Goal: Task Accomplishment & Management: Manage account settings

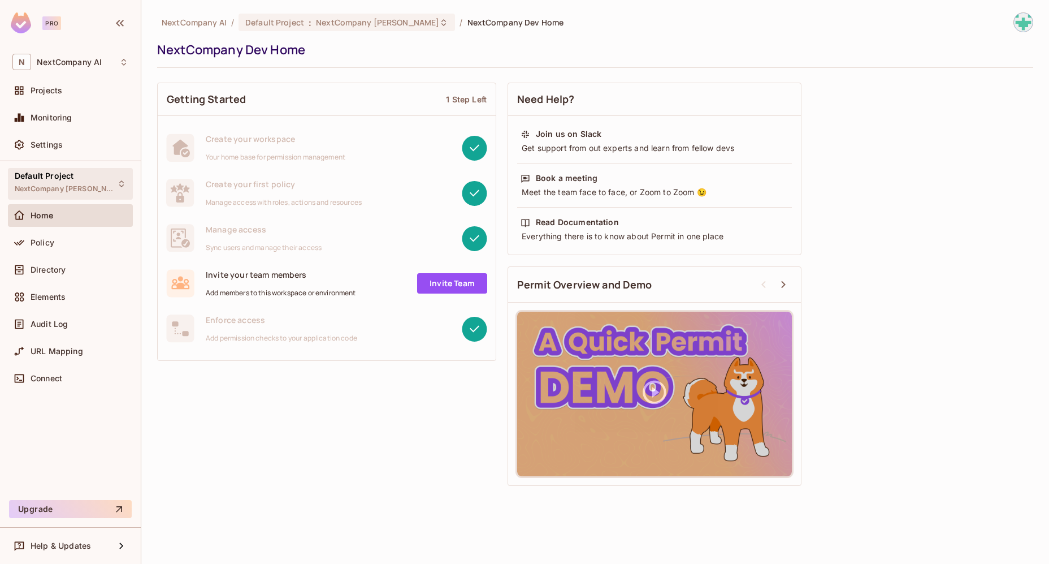
click at [57, 185] on span "NextCompany Dev" at bounding box center [66, 188] width 102 height 9
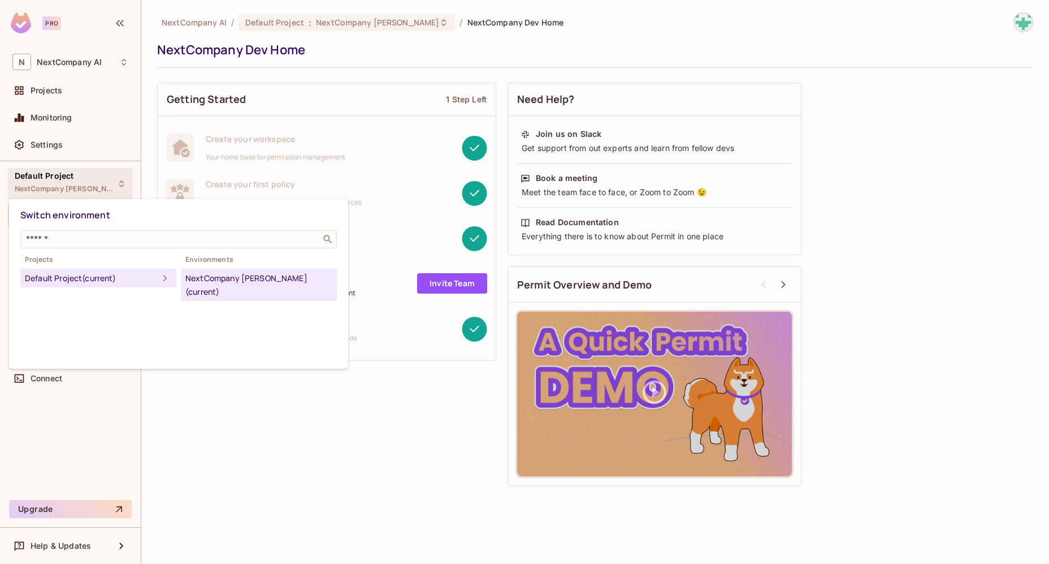
click at [255, 277] on div "NextCompany Dev (current)" at bounding box center [258, 284] width 147 height 27
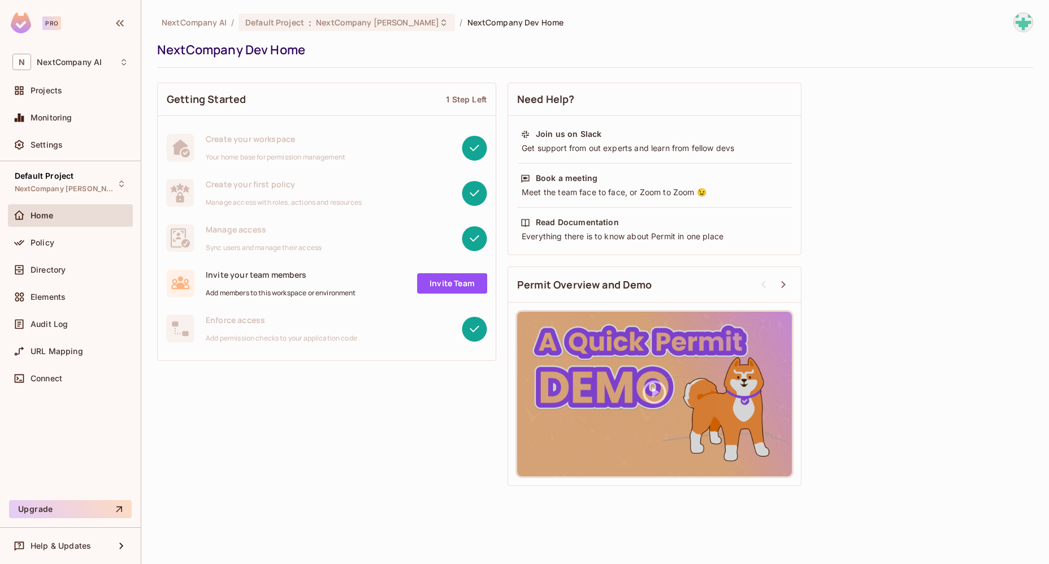
click at [269, 151] on div "Create your workspace Your home base for permission management" at bounding box center [276, 147] width 140 height 28
click at [63, 94] on div "Projects" at bounding box center [80, 90] width 98 height 9
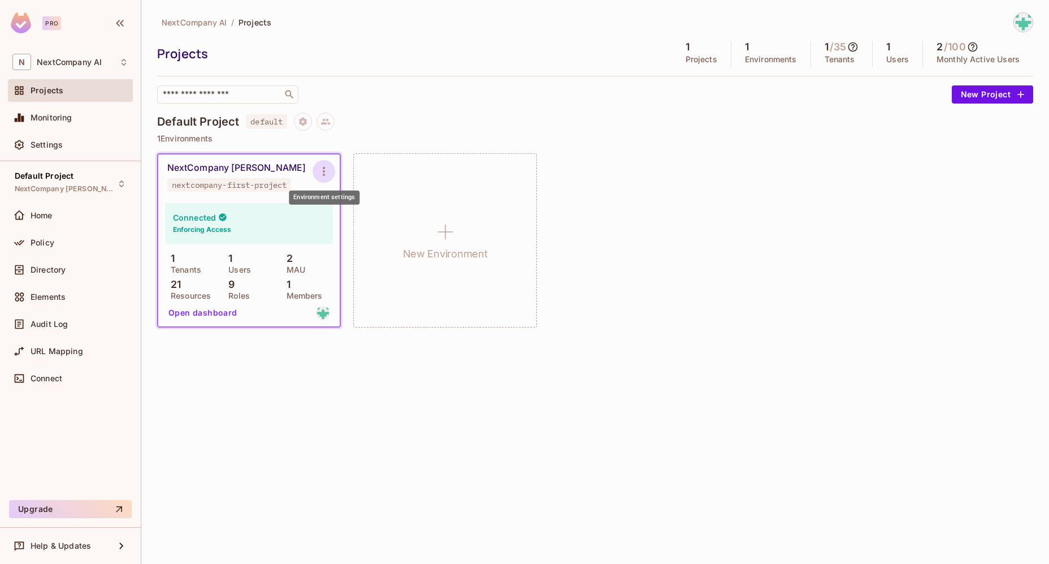
click at [328, 166] on icon "Environment settings" at bounding box center [324, 172] width 14 height 14
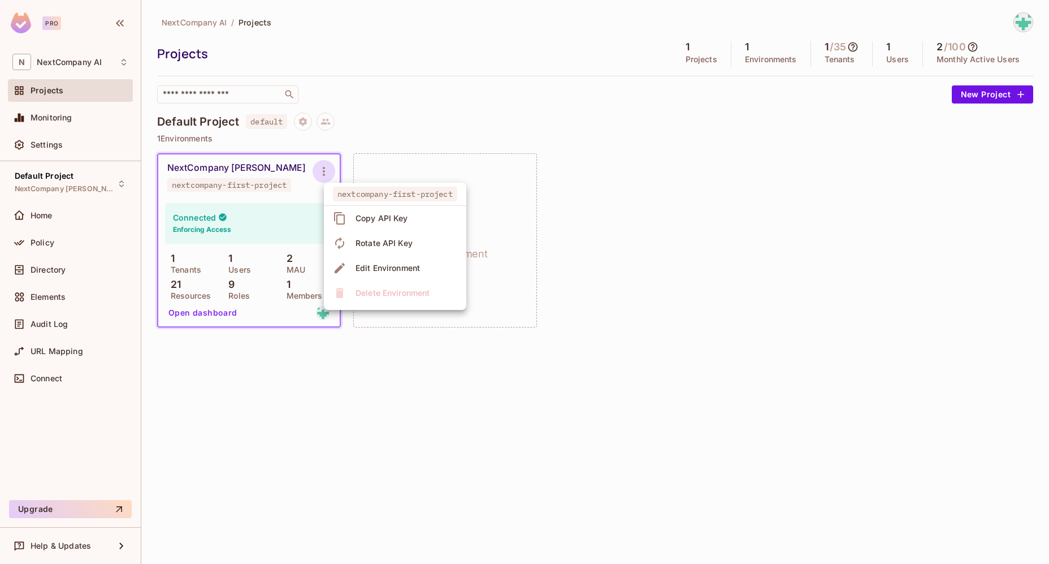
click at [214, 163] on div at bounding box center [524, 282] width 1049 height 564
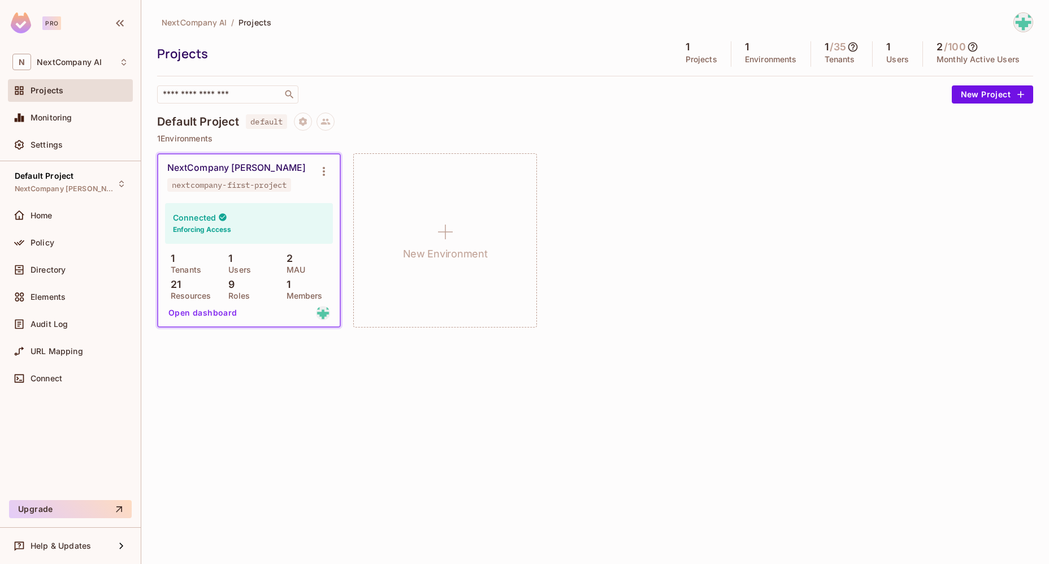
click at [207, 167] on div "NextCompany Dev" at bounding box center [236, 167] width 139 height 11
click at [219, 305] on button "Open dashboard" at bounding box center [203, 313] width 78 height 18
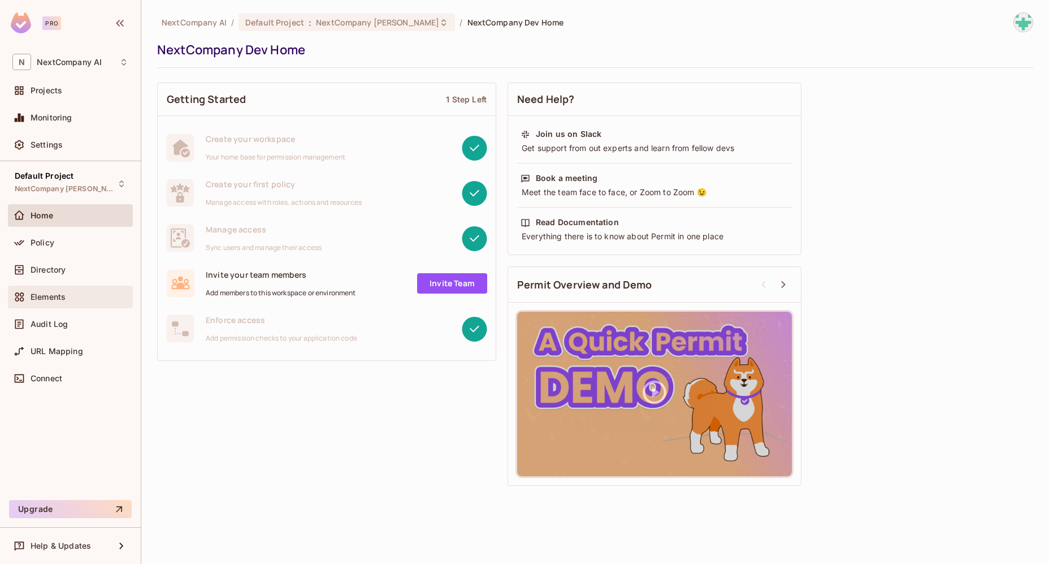
click at [59, 300] on span "Elements" at bounding box center [48, 296] width 35 height 9
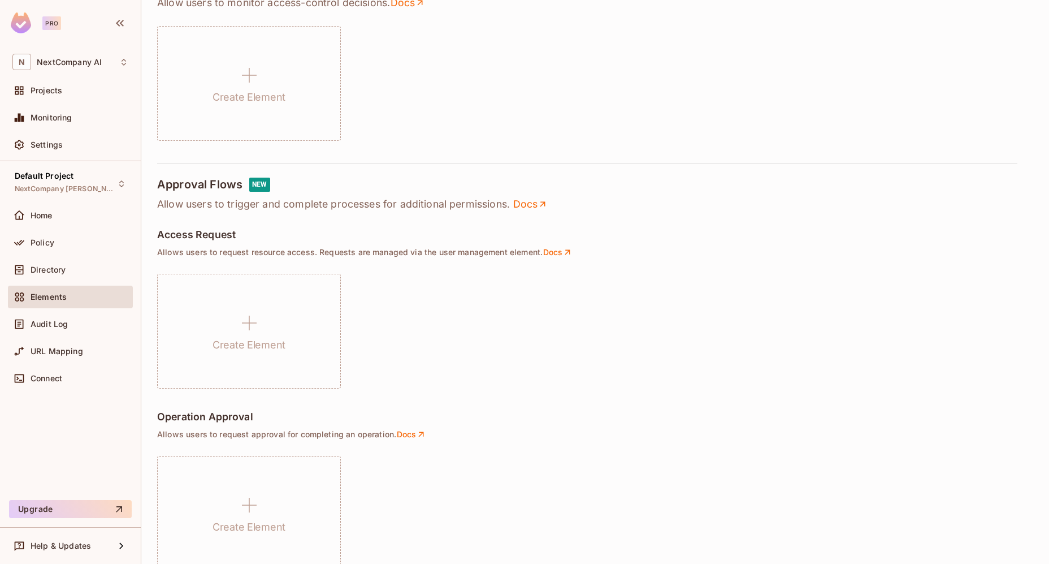
scroll to position [695, 0]
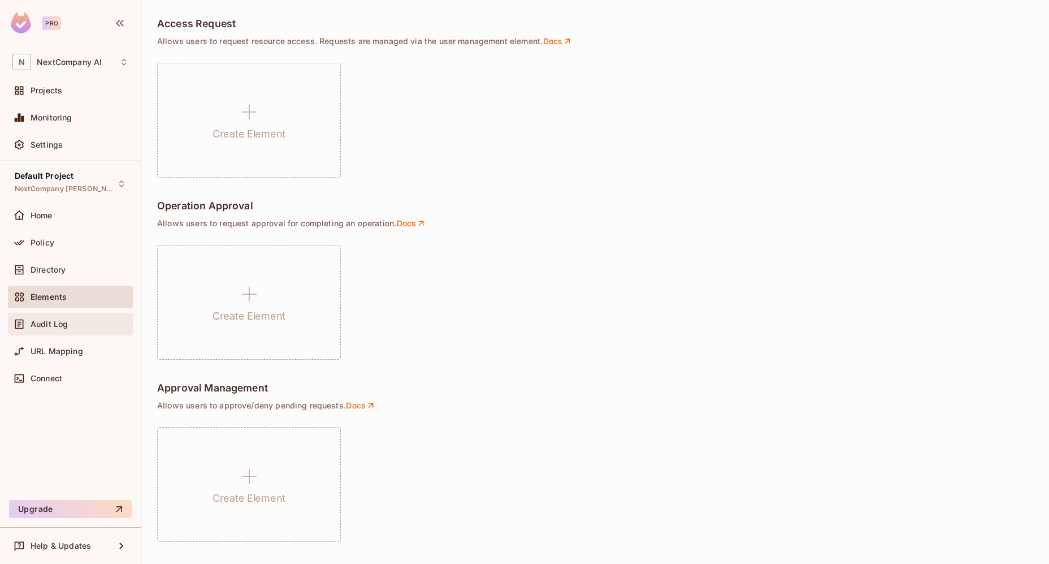
click at [71, 326] on div "Audit Log" at bounding box center [80, 323] width 98 height 9
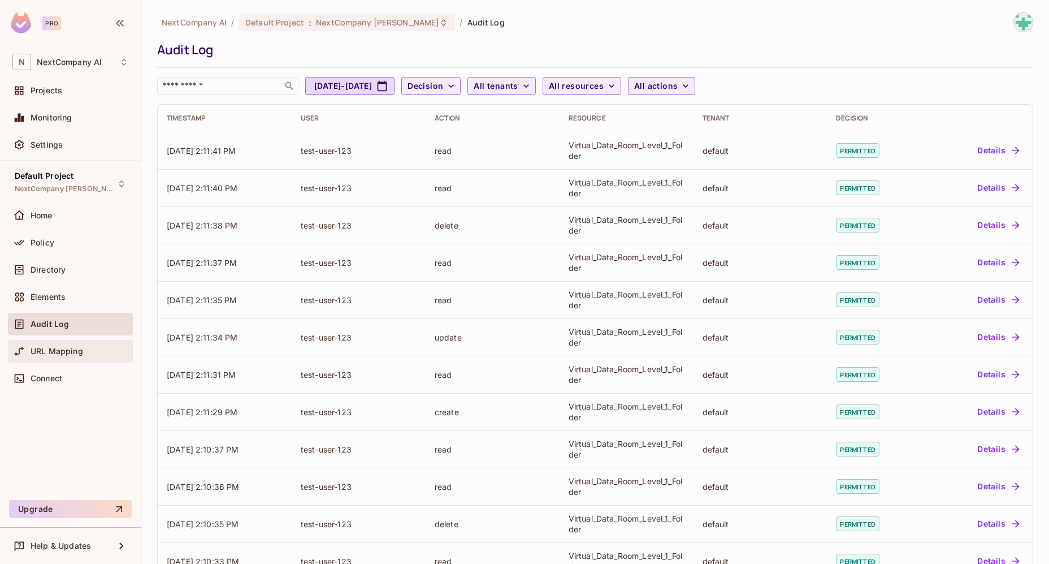
click at [66, 356] on div "URL Mapping" at bounding box center [70, 351] width 116 height 14
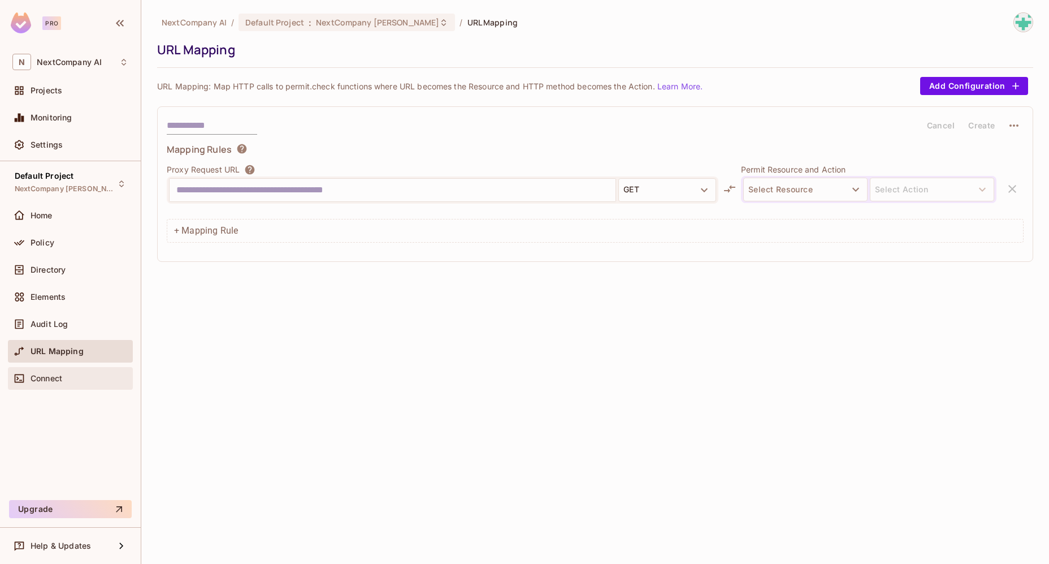
click at [55, 377] on span "Connect" at bounding box center [47, 378] width 32 height 9
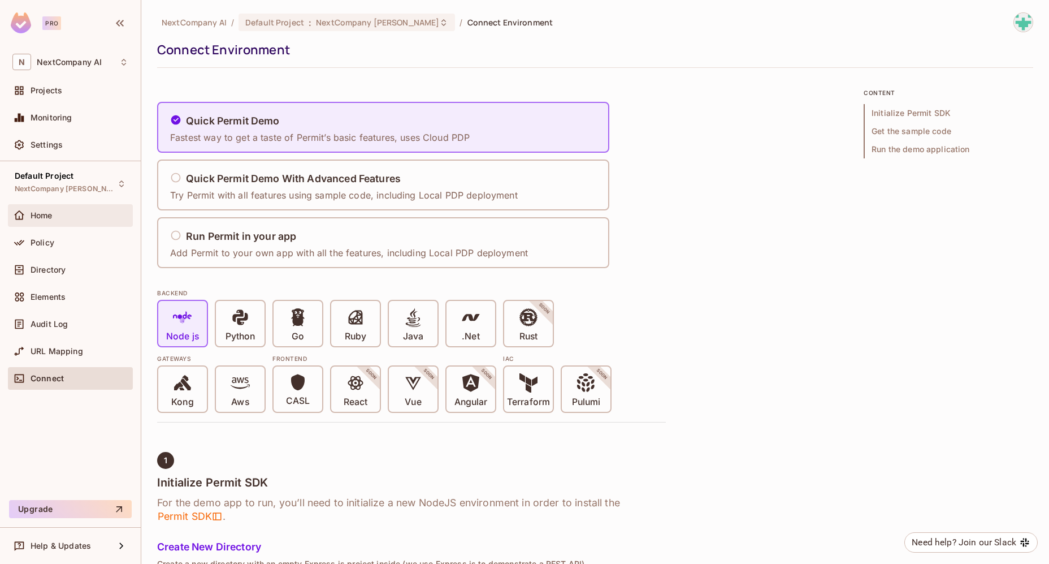
click at [74, 218] on div "Home" at bounding box center [80, 215] width 98 height 9
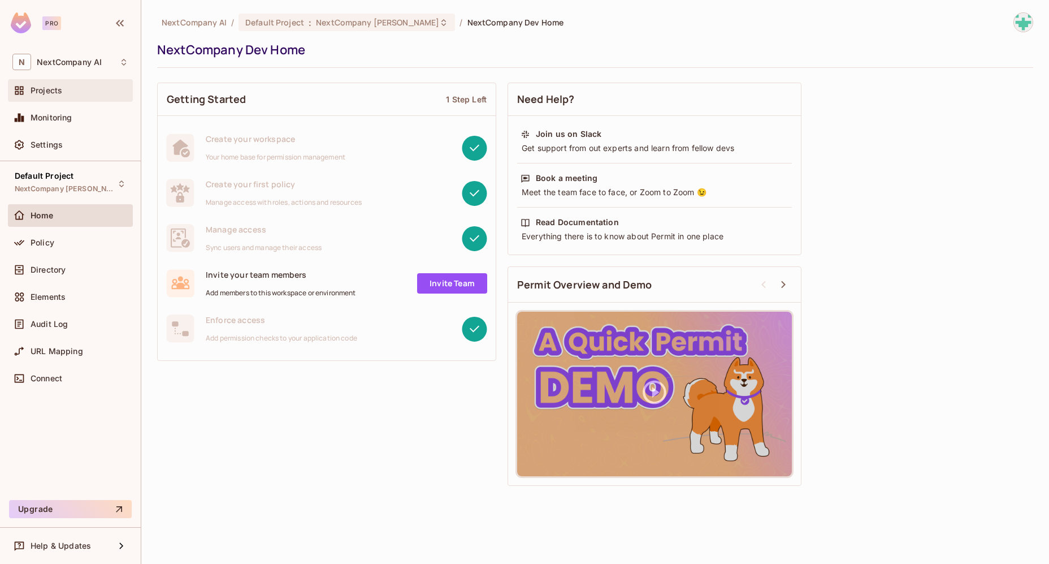
click at [54, 94] on span "Projects" at bounding box center [47, 90] width 32 height 9
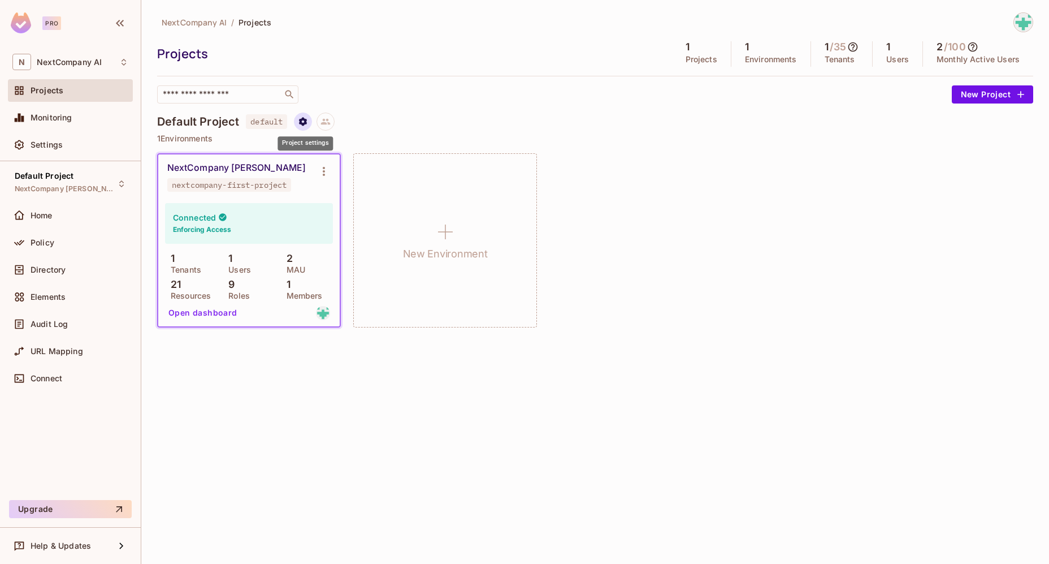
click at [304, 122] on icon "Project settings" at bounding box center [303, 121] width 8 height 8
click at [468, 110] on div at bounding box center [524, 282] width 1049 height 564
click at [268, 187] on div "nextcompany-first-project" at bounding box center [229, 184] width 115 height 9
click at [269, 187] on div "nextcompany-first-project" at bounding box center [229, 184] width 115 height 9
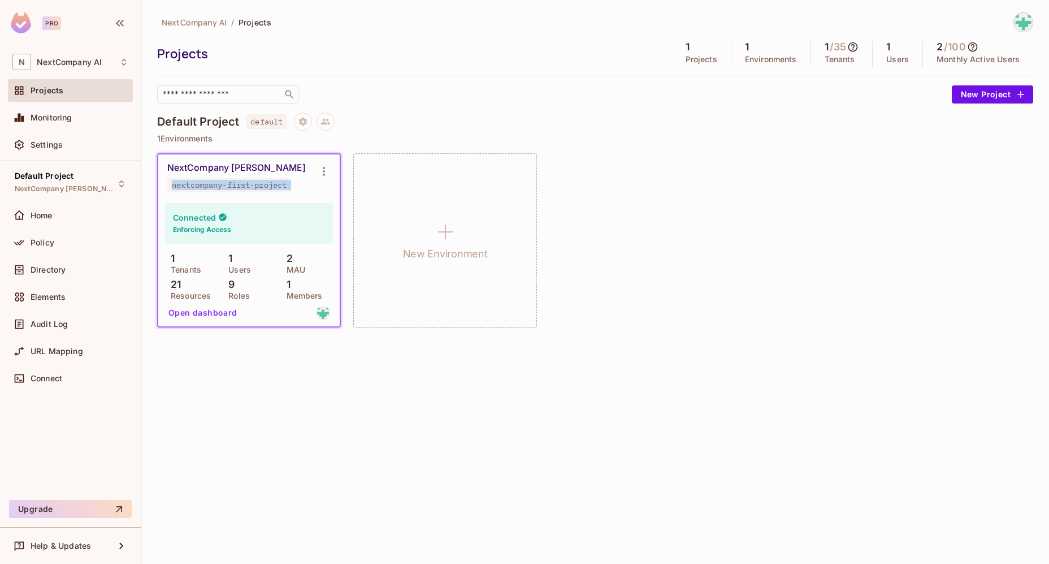
click at [270, 185] on div "nextcompany-first-project" at bounding box center [229, 184] width 115 height 9
click at [323, 174] on icon "Environment settings" at bounding box center [324, 171] width 2 height 9
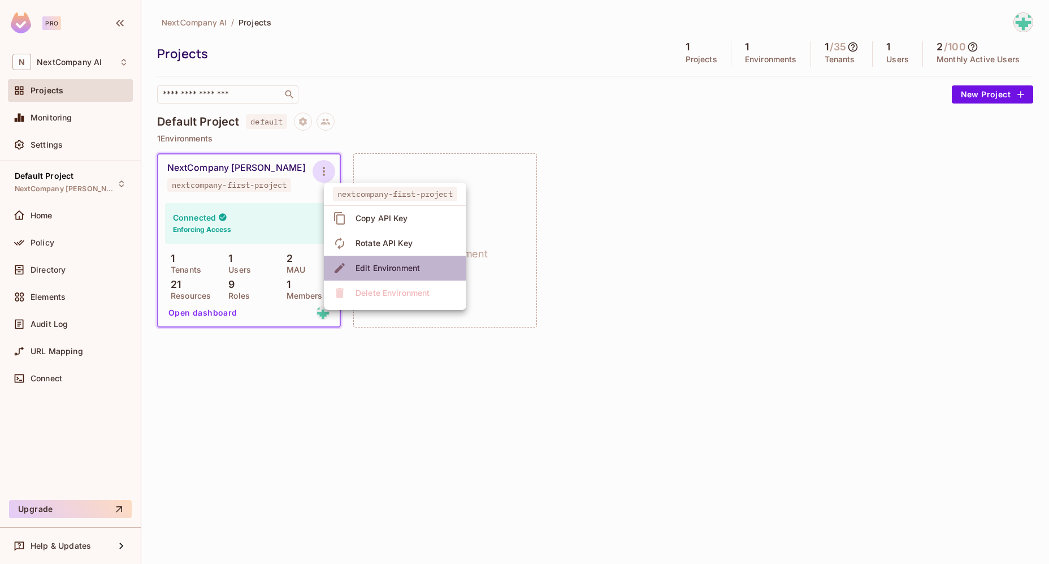
click at [367, 273] on div "Edit Environment" at bounding box center [388, 267] width 64 height 11
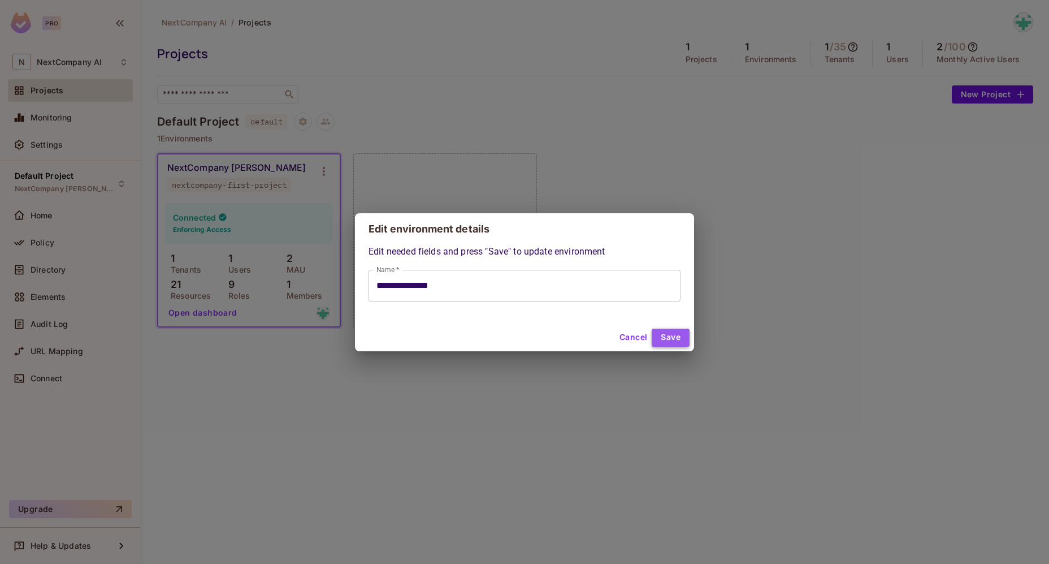
click at [676, 340] on button "Save" at bounding box center [671, 338] width 38 height 18
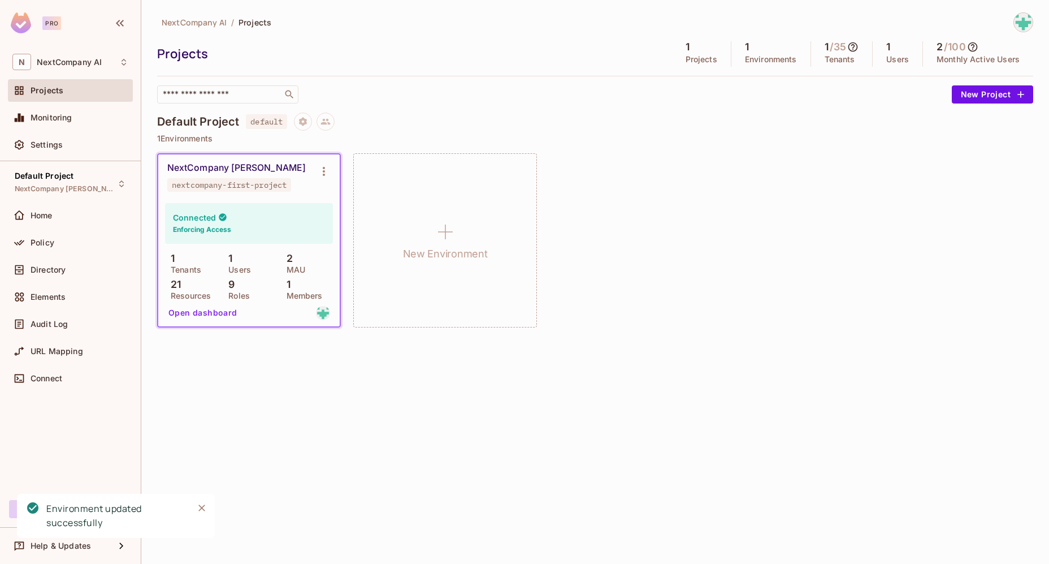
click at [206, 198] on div "NextCompany Dev nextcompany-first-project" at bounding box center [249, 176] width 182 height 45
click at [194, 316] on button "Open dashboard" at bounding box center [203, 313] width 78 height 18
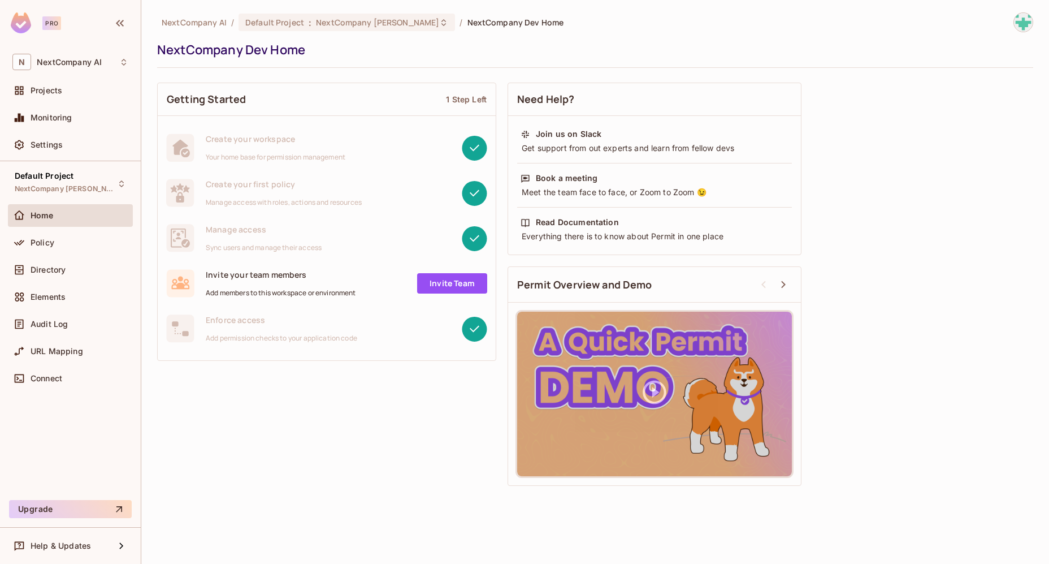
click at [441, 277] on link "Invite Team" at bounding box center [452, 283] width 70 height 20
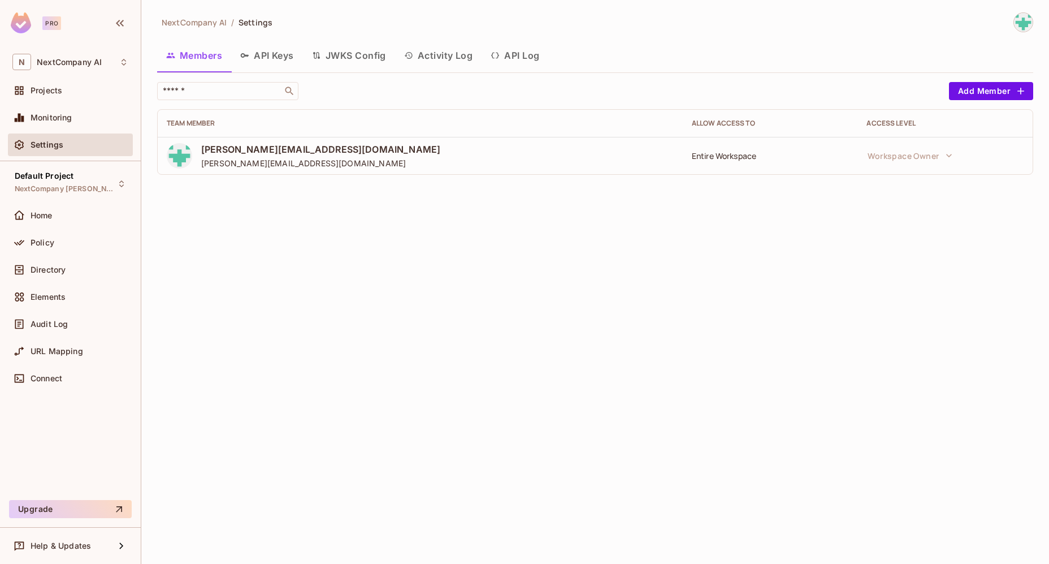
click at [526, 53] on button "API Log" at bounding box center [515, 55] width 67 height 28
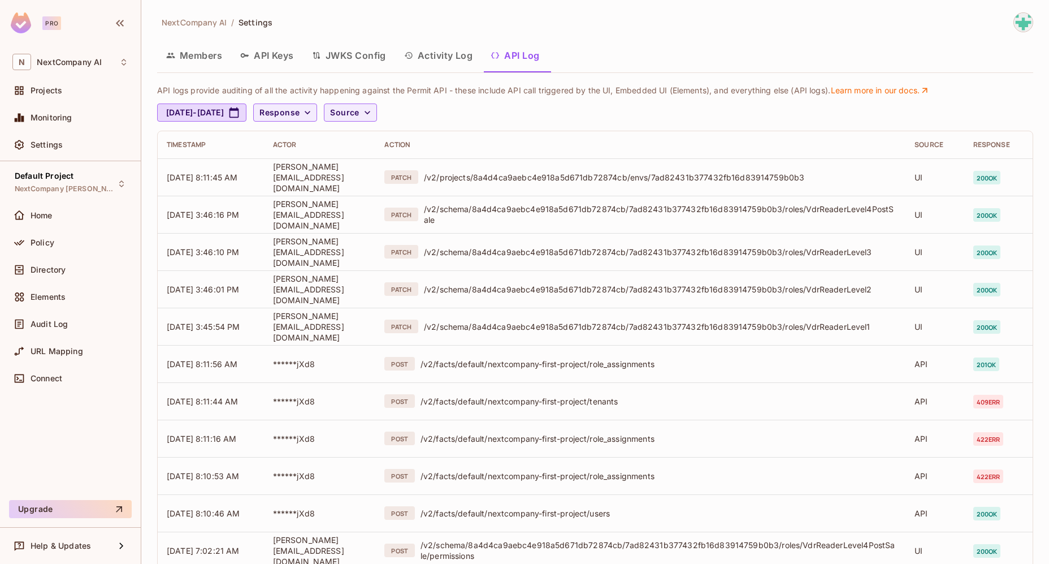
click at [200, 50] on button "Members" at bounding box center [194, 55] width 74 height 28
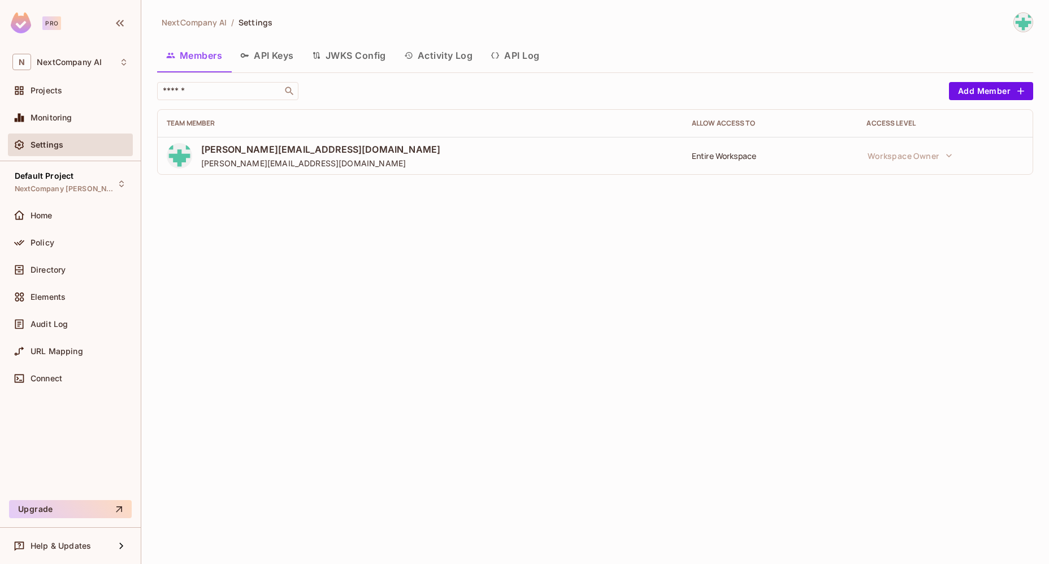
click at [260, 53] on button "API Keys" at bounding box center [267, 55] width 72 height 28
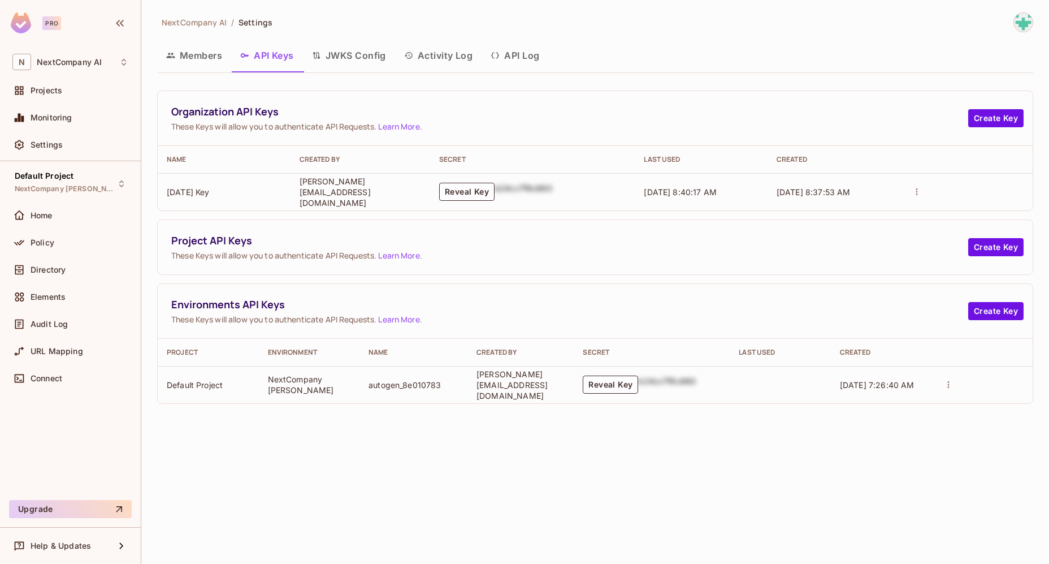
click at [354, 53] on button "JWKS Config" at bounding box center [349, 55] width 92 height 28
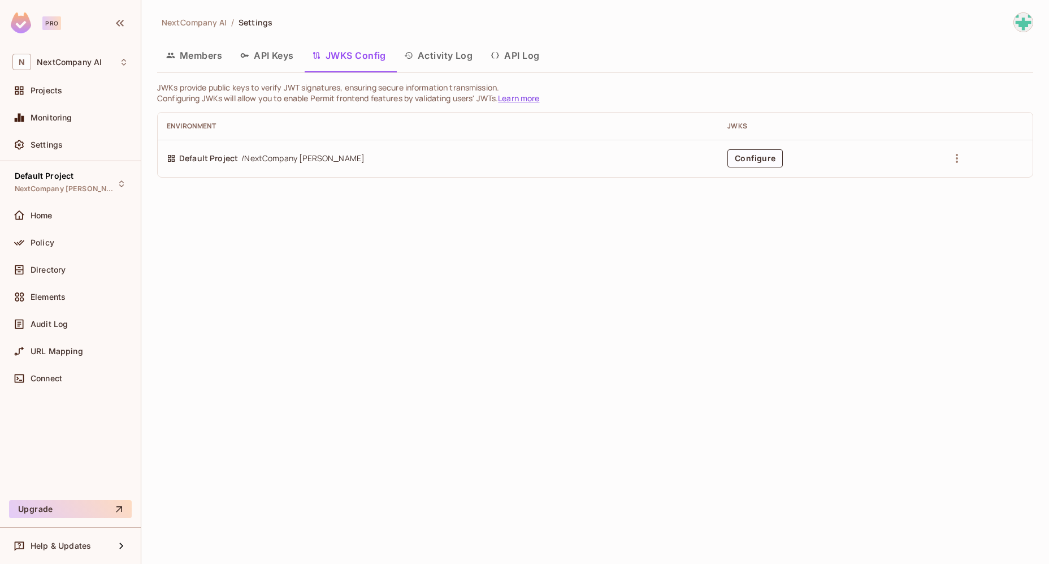
click at [440, 59] on button "Activity Log" at bounding box center [438, 55] width 87 height 28
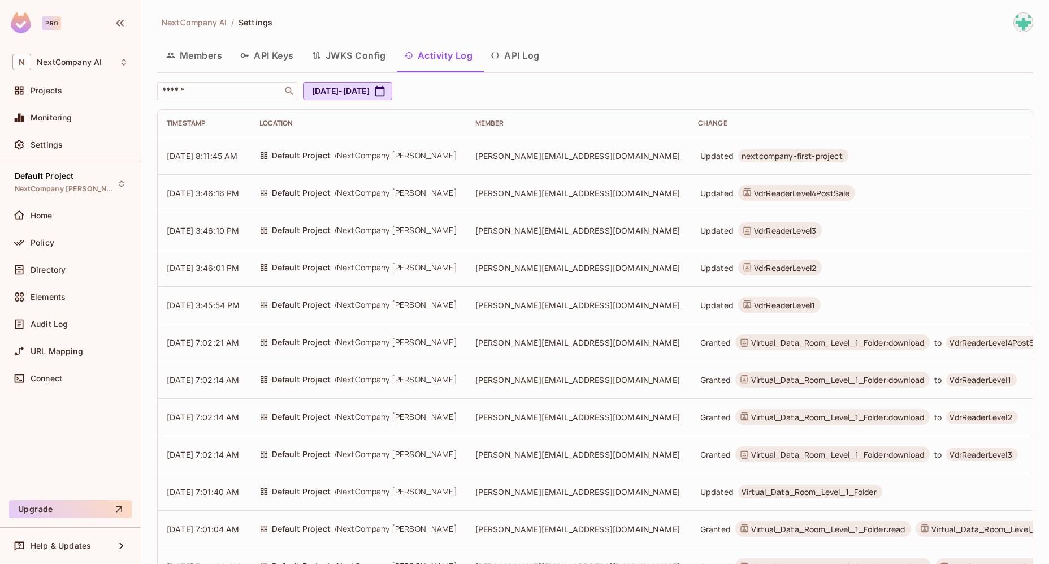
click at [183, 51] on button "Members" at bounding box center [194, 55] width 74 height 28
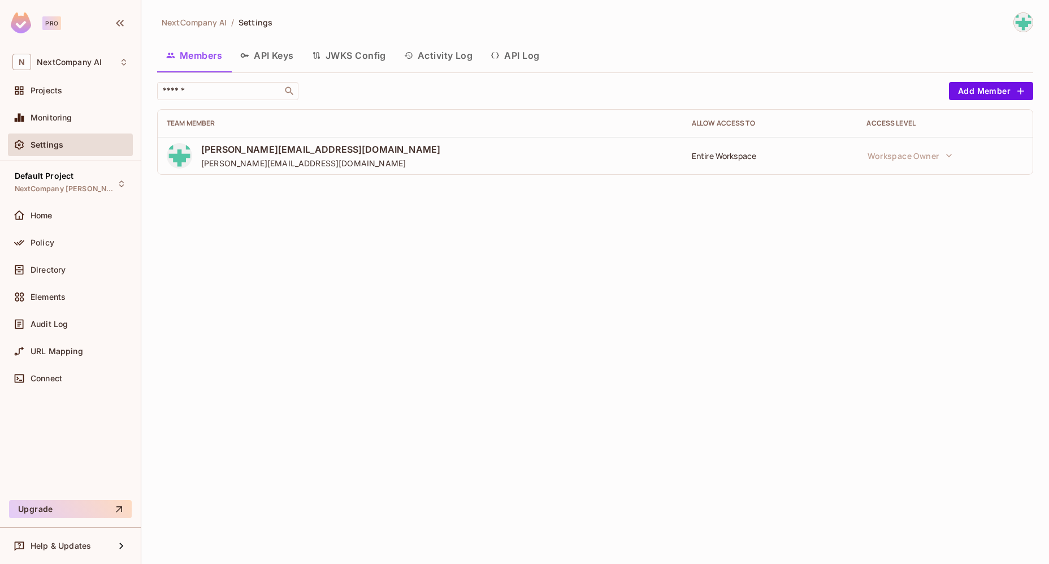
click at [133, 61] on div "N NextCompany AI Projects Monitoring Settings" at bounding box center [70, 105] width 141 height 112
click at [131, 61] on div "N NextCompany AI" at bounding box center [70, 61] width 125 height 25
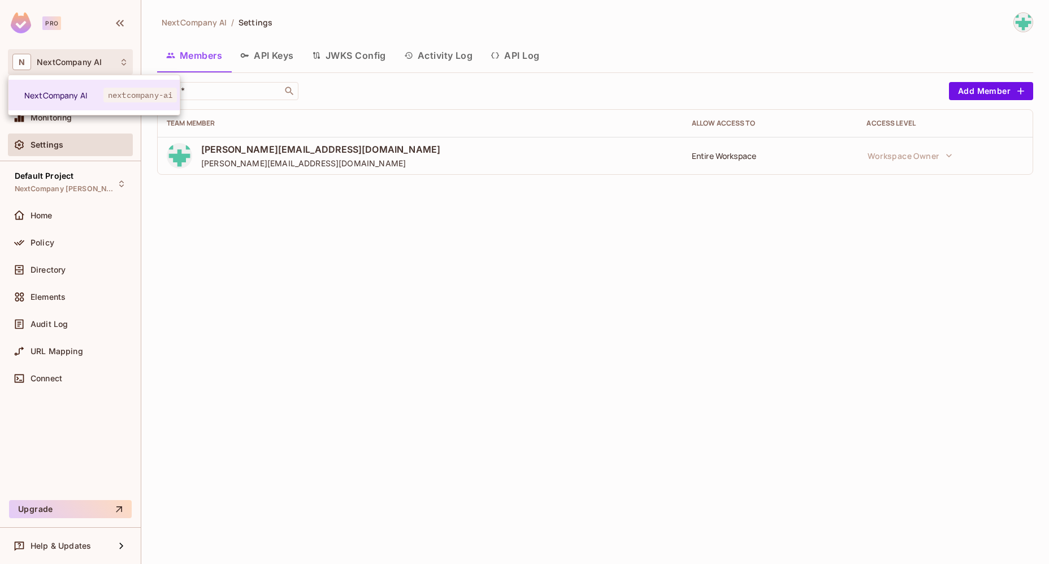
click at [131, 61] on div at bounding box center [524, 282] width 1049 height 564
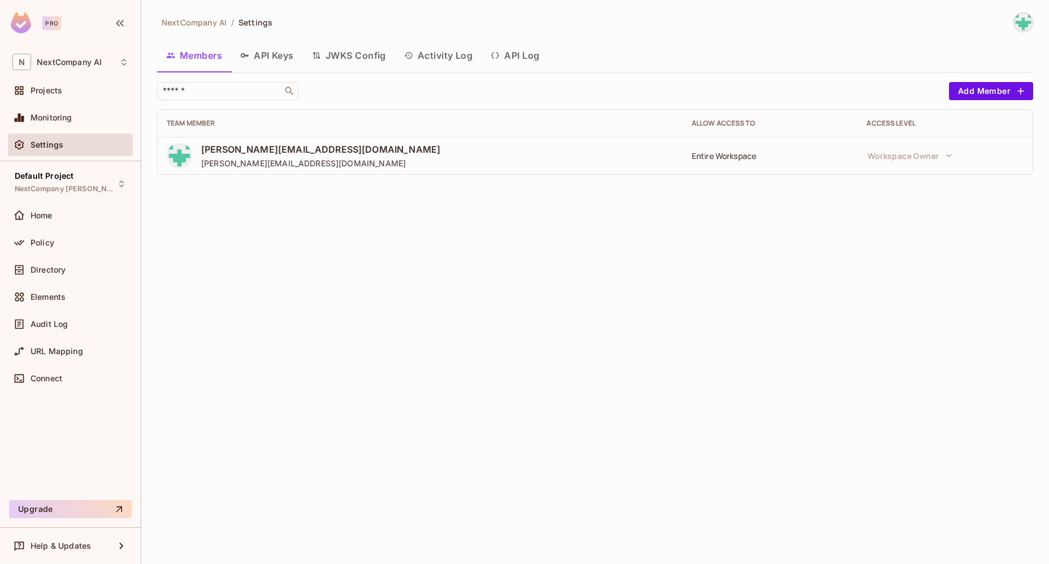
click at [131, 61] on div "N NextCompany AI" at bounding box center [70, 61] width 125 height 25
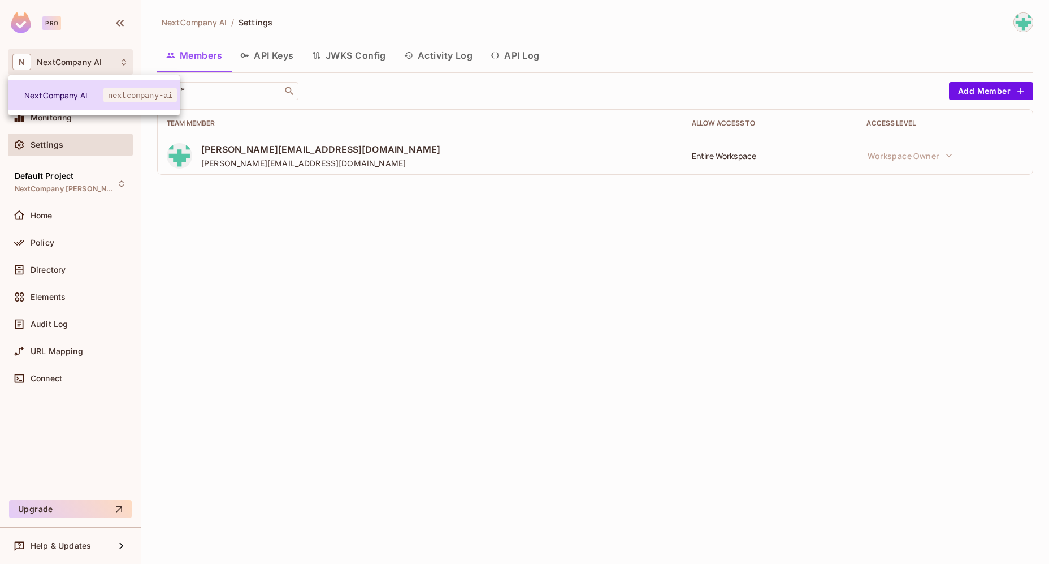
click at [136, 94] on span "nextcompany-ai" at bounding box center [140, 95] width 74 height 15
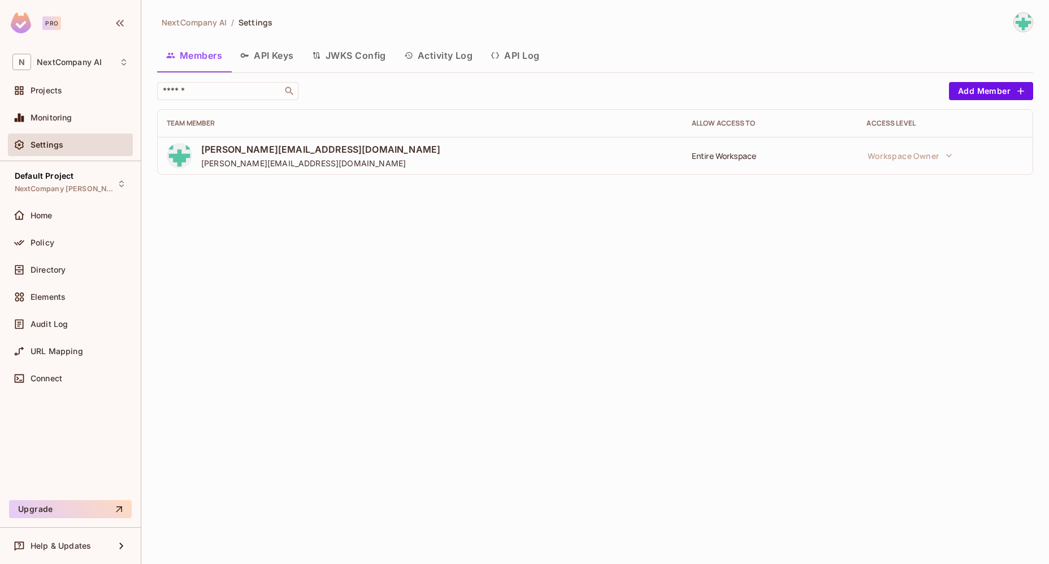
click at [106, 145] on div "Settings" at bounding box center [80, 144] width 98 height 9
click at [273, 61] on button "API Keys" at bounding box center [267, 55] width 72 height 28
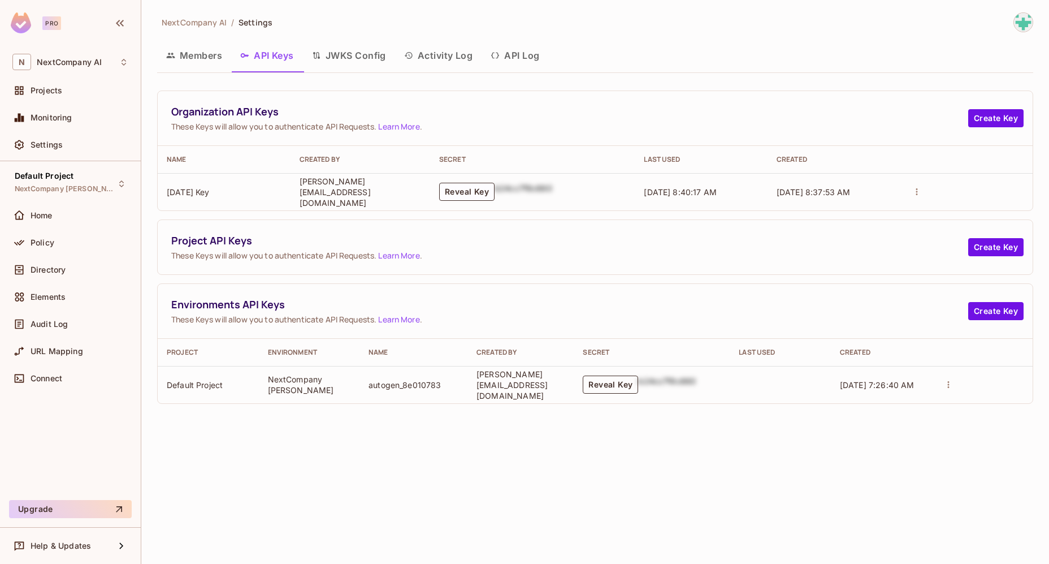
click at [600, 381] on button "Reveal Key" at bounding box center [610, 384] width 55 height 18
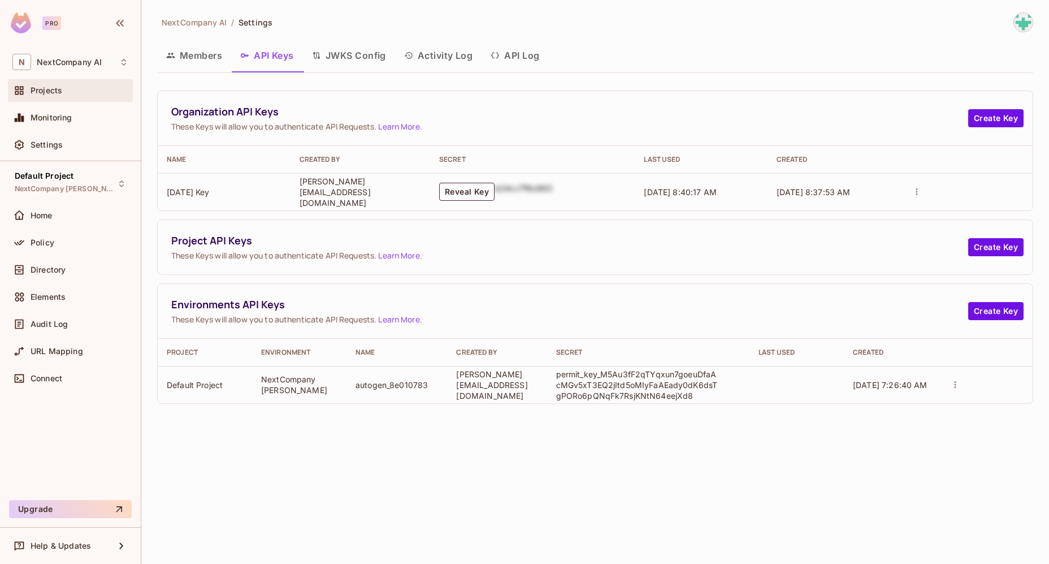
click at [60, 95] on div "Projects" at bounding box center [70, 91] width 116 height 14
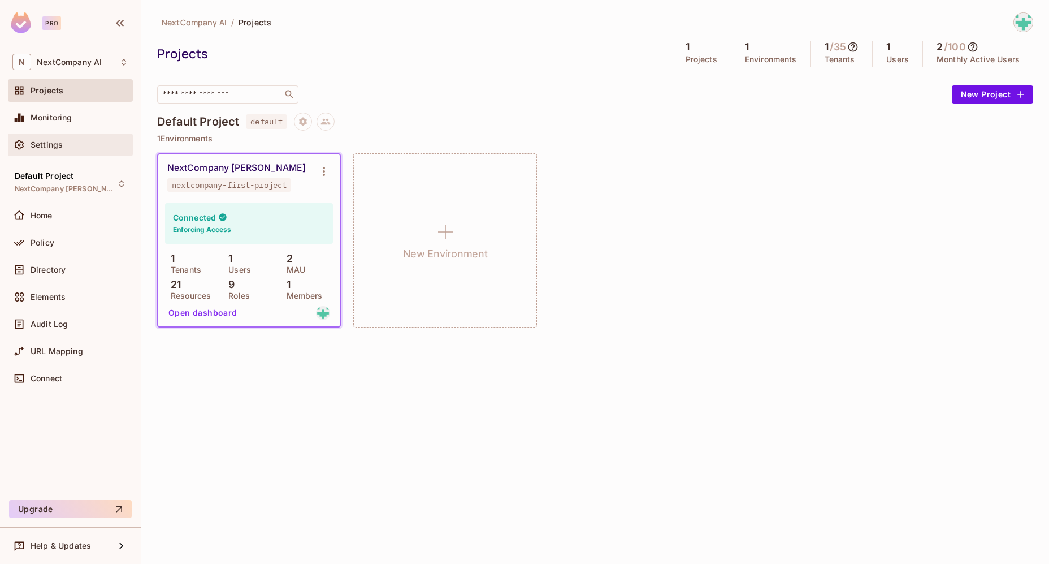
click at [67, 142] on div "Settings" at bounding box center [80, 144] width 98 height 9
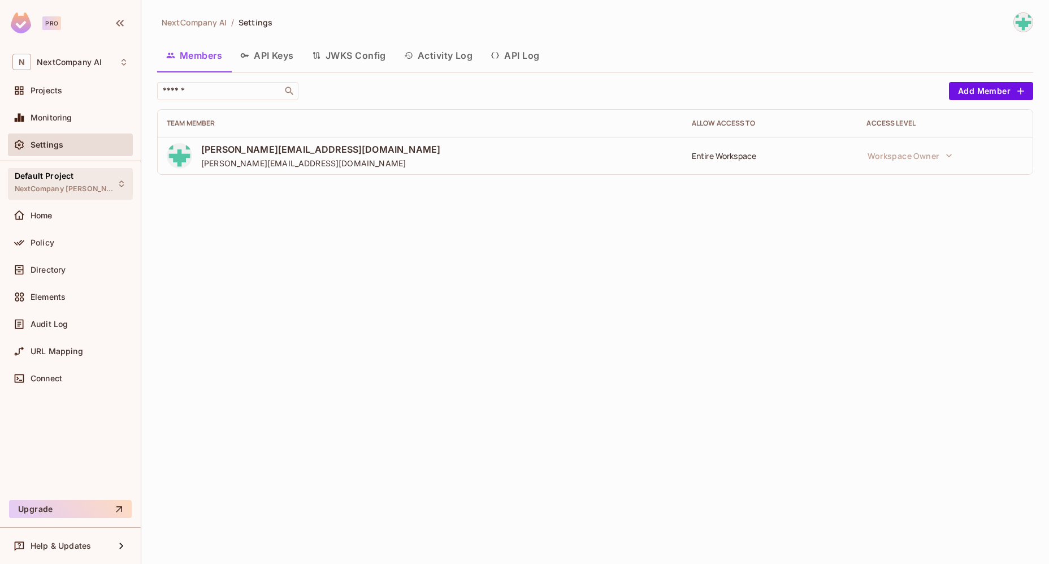
click at [55, 191] on span "NextCompany Dev" at bounding box center [66, 188] width 102 height 9
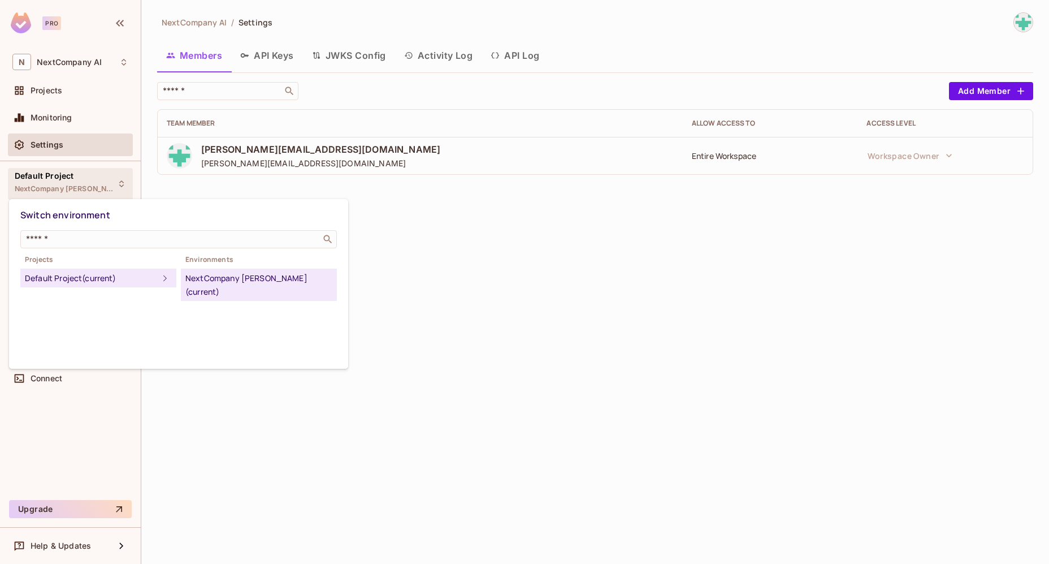
click at [55, 190] on div at bounding box center [524, 282] width 1049 height 564
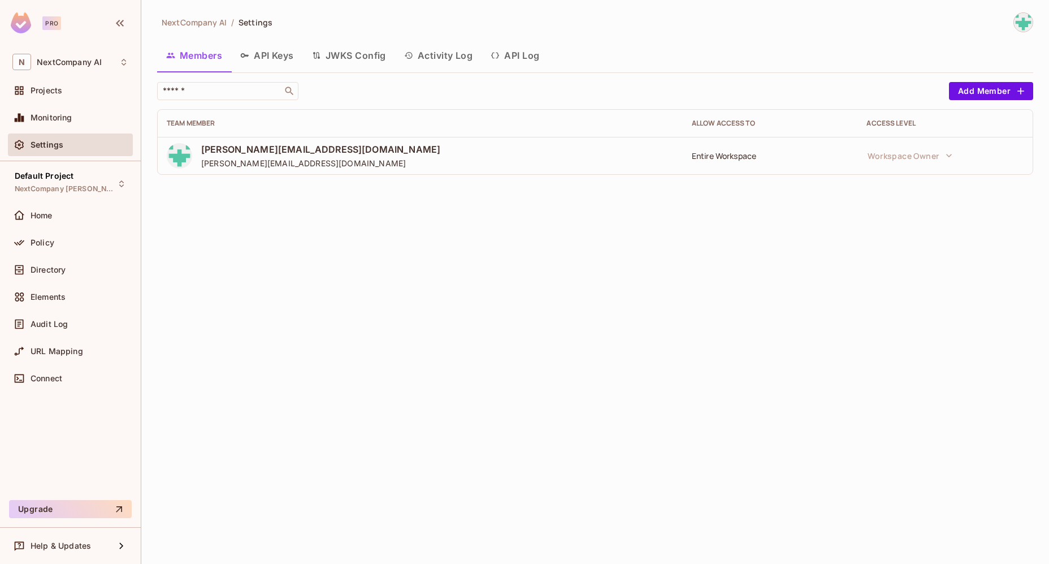
click at [55, 190] on span "NextCompany Dev" at bounding box center [66, 188] width 102 height 9
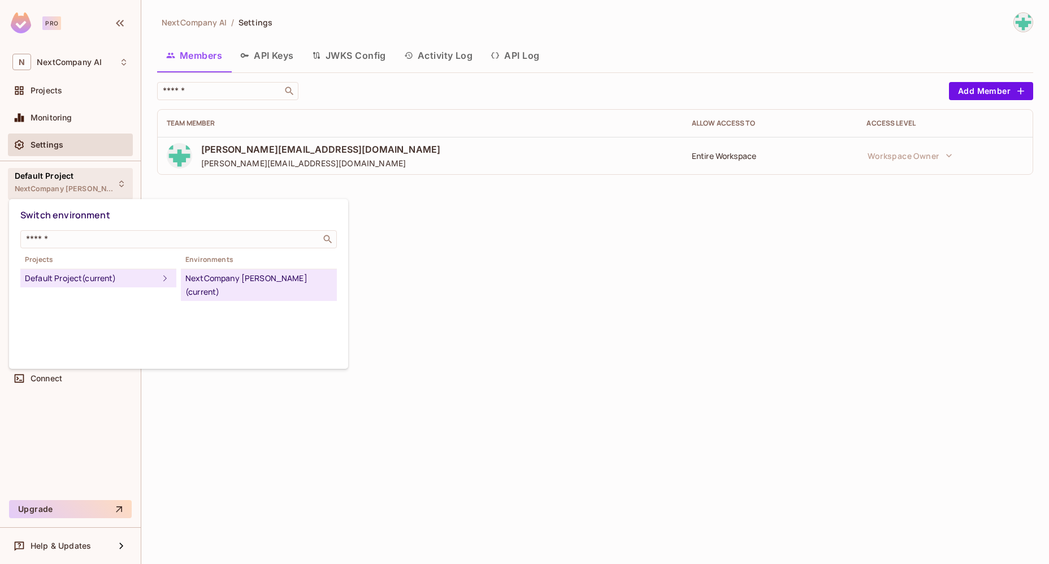
click at [215, 275] on div "NextCompany Dev (current)" at bounding box center [258, 284] width 147 height 27
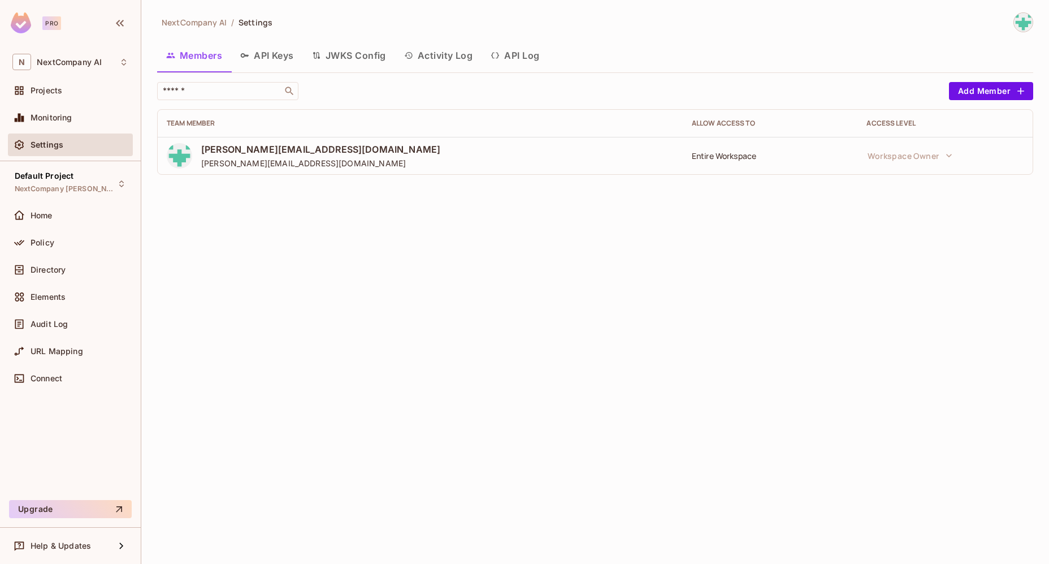
click at [254, 57] on button "API Keys" at bounding box center [267, 55] width 72 height 28
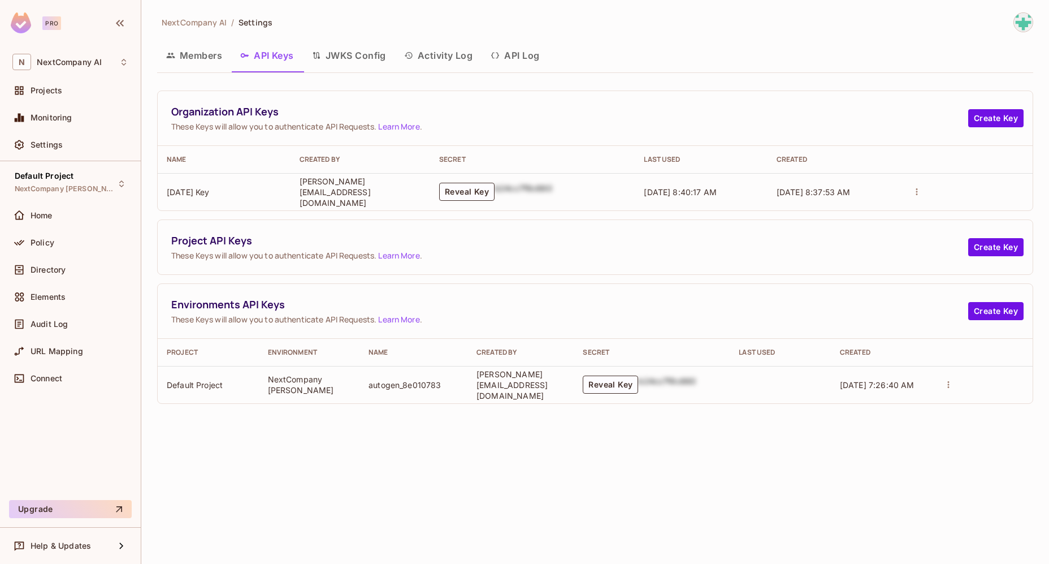
click at [347, 53] on button "JWKS Config" at bounding box center [349, 55] width 92 height 28
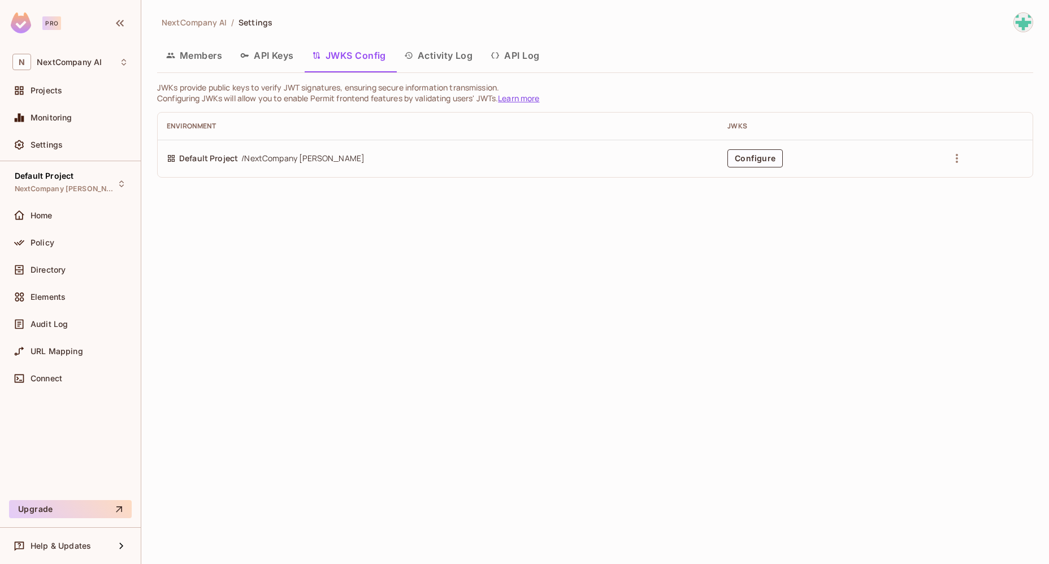
click at [428, 54] on button "Activity Log" at bounding box center [438, 55] width 87 height 28
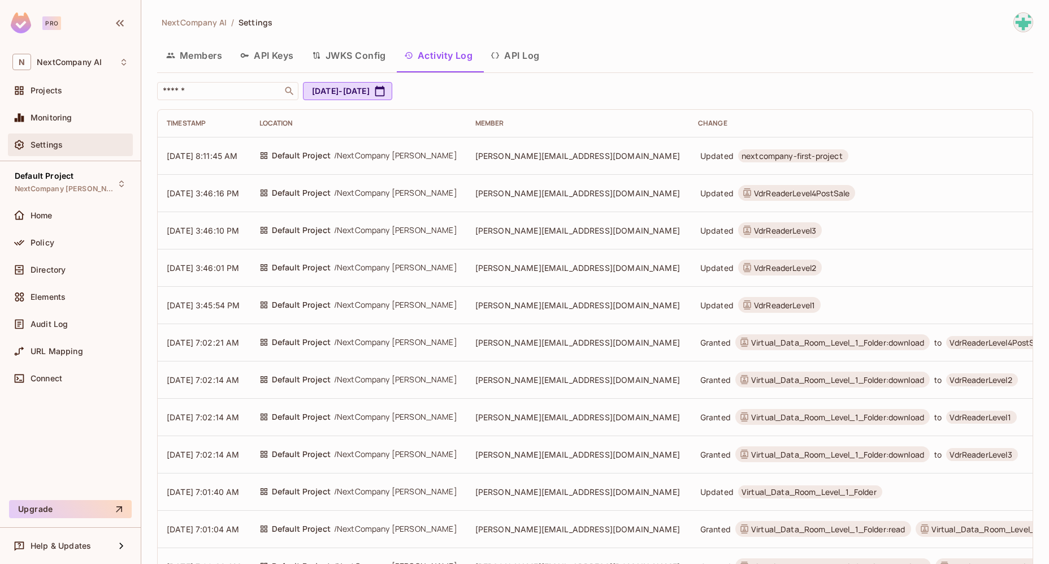
click at [55, 142] on span "Settings" at bounding box center [47, 144] width 32 height 9
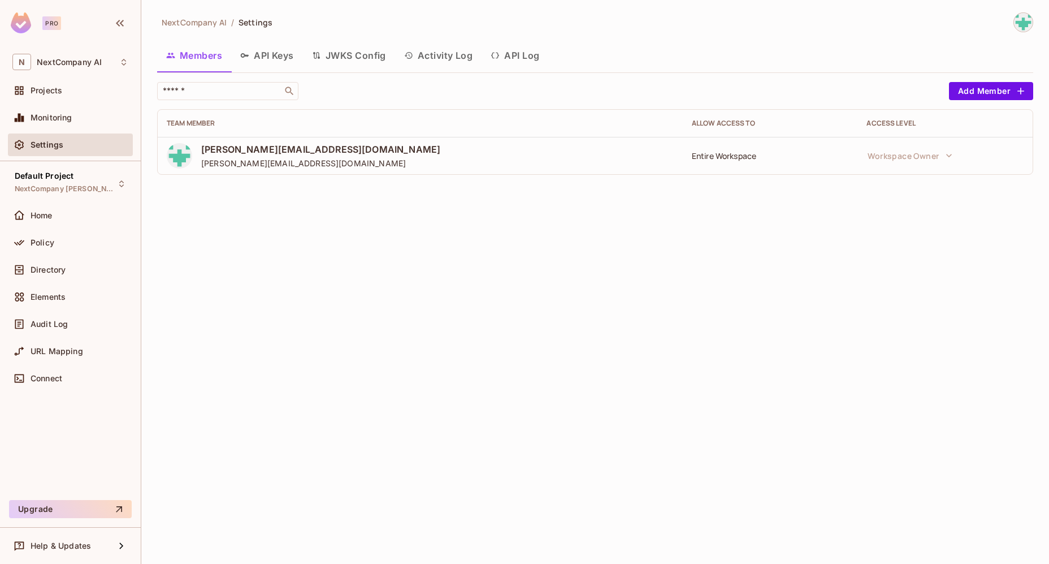
click at [1023, 29] on img at bounding box center [1023, 22] width 19 height 19
click at [954, 77] on span "Copy Environment Key" at bounding box center [989, 79] width 84 height 11
click at [1026, 24] on img at bounding box center [1023, 22] width 19 height 19
click at [1027, 24] on div at bounding box center [524, 282] width 1049 height 564
click at [1023, 24] on img at bounding box center [1023, 22] width 19 height 19
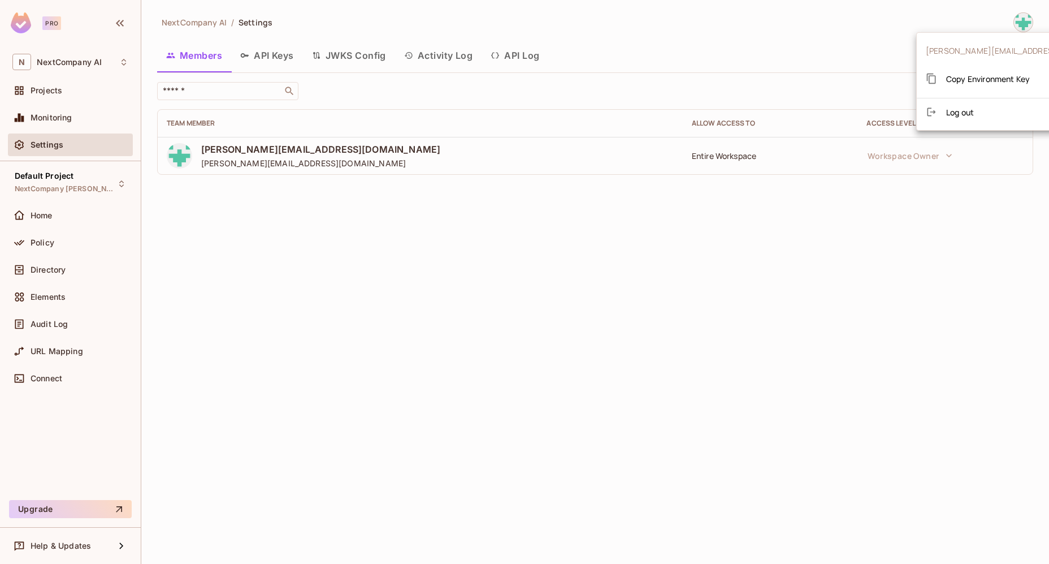
click at [987, 81] on span "Copy Environment Key" at bounding box center [989, 79] width 84 height 11
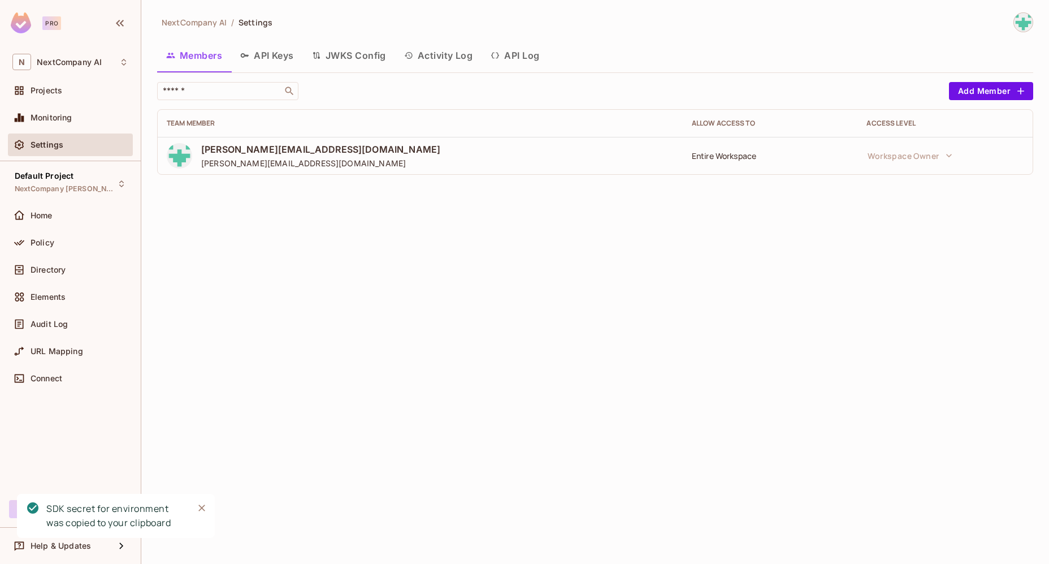
click at [1020, 20] on img at bounding box center [1023, 22] width 19 height 19
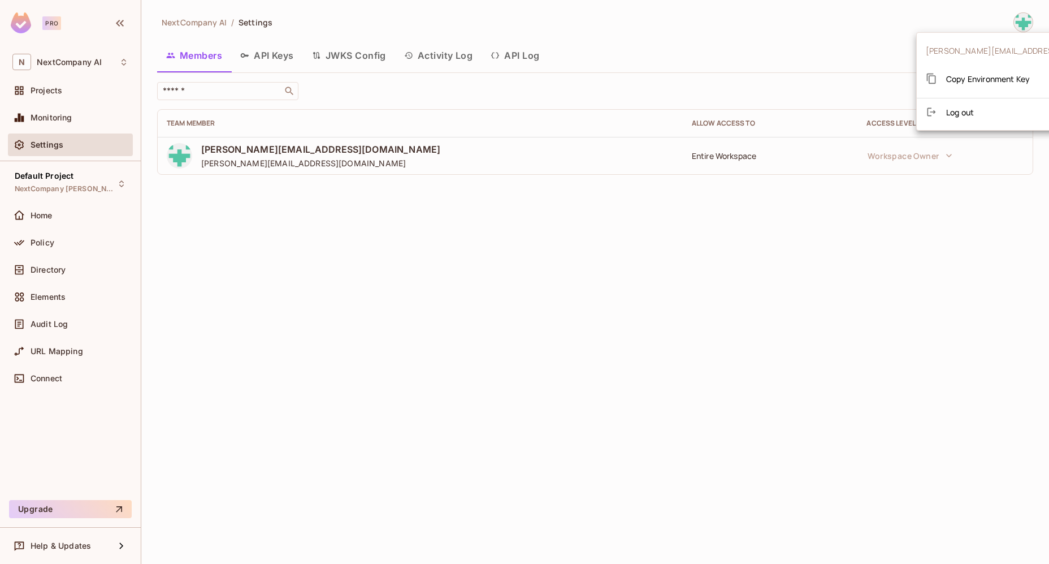
click at [982, 83] on span "Copy Environment Key" at bounding box center [989, 79] width 84 height 11
click at [70, 150] on div "Settings" at bounding box center [70, 145] width 116 height 14
click at [26, 23] on img at bounding box center [21, 22] width 20 height 21
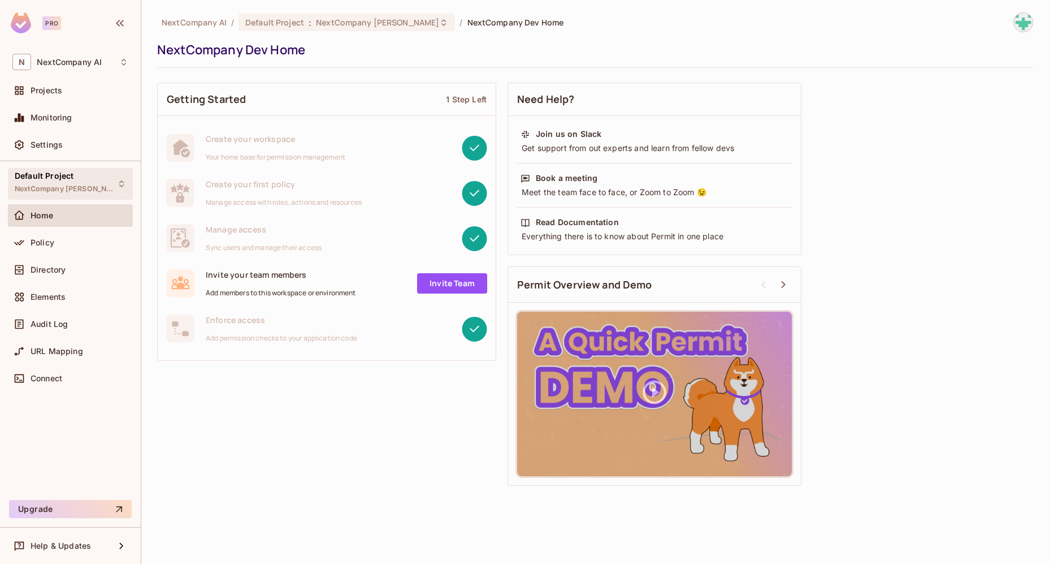
click at [107, 185] on div "Default Project NextCompany Dev" at bounding box center [70, 183] width 125 height 31
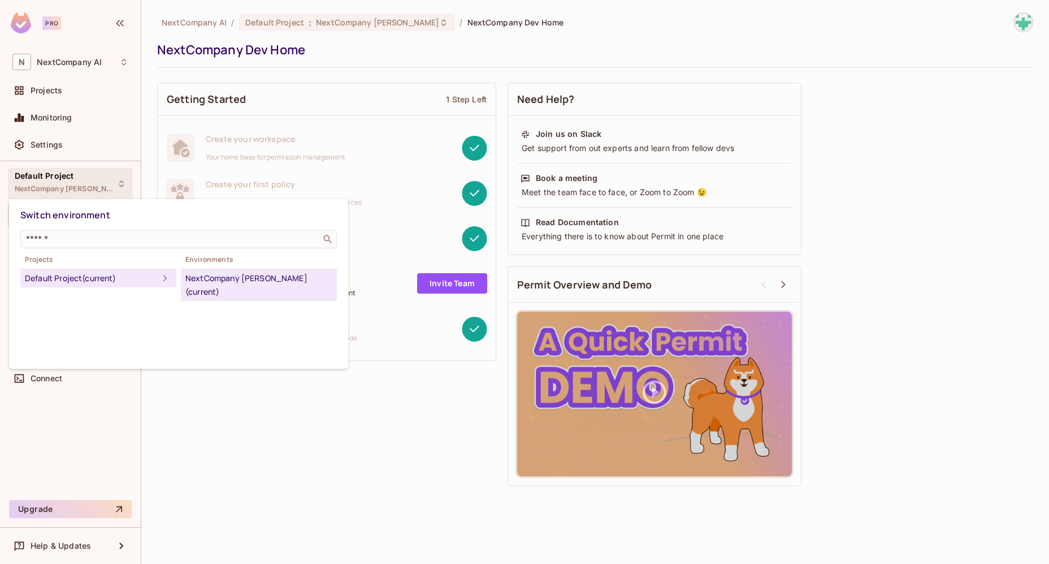
click at [213, 280] on div "NextCompany Dev (current)" at bounding box center [258, 284] width 147 height 27
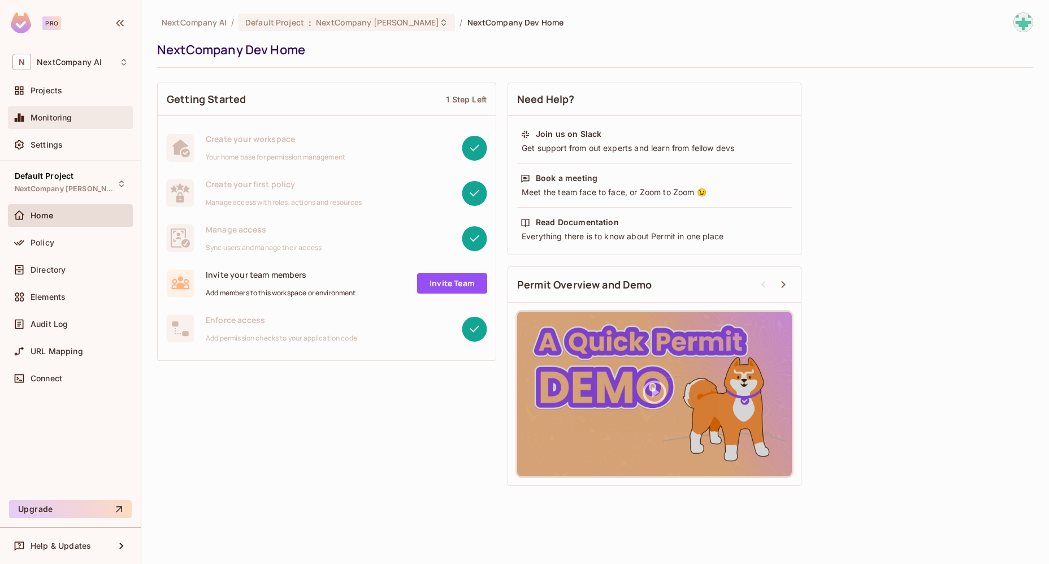
click at [67, 115] on span "Monitoring" at bounding box center [52, 117] width 42 height 9
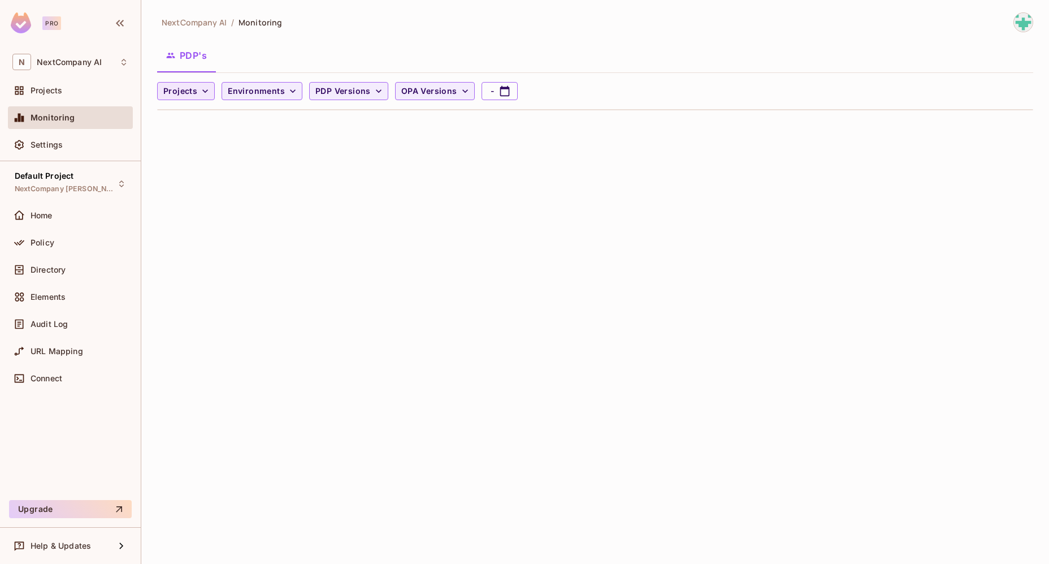
click at [188, 88] on span "Projects" at bounding box center [180, 91] width 34 height 14
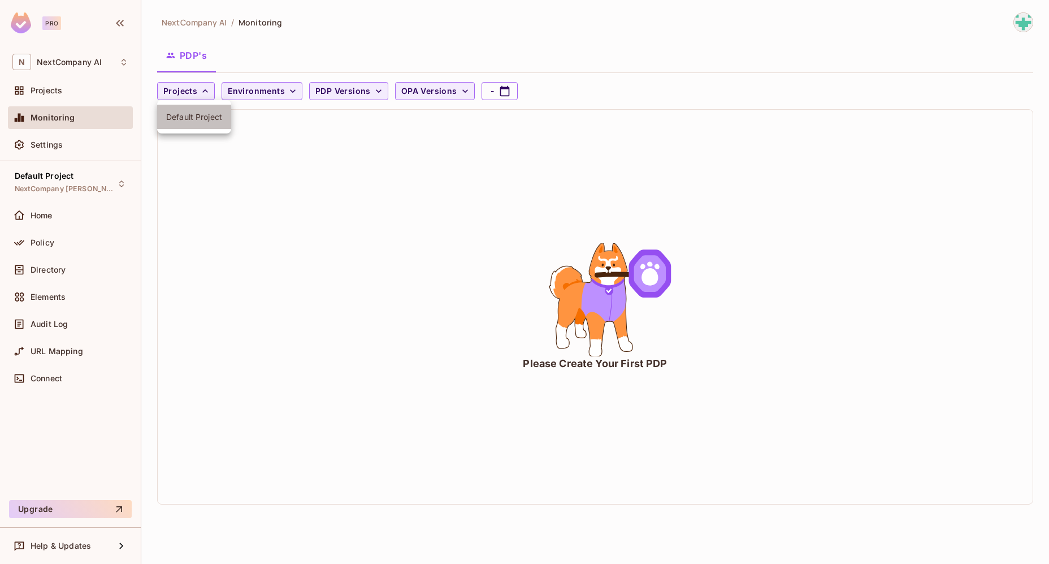
click at [203, 121] on span "Default Project" at bounding box center [194, 116] width 56 height 11
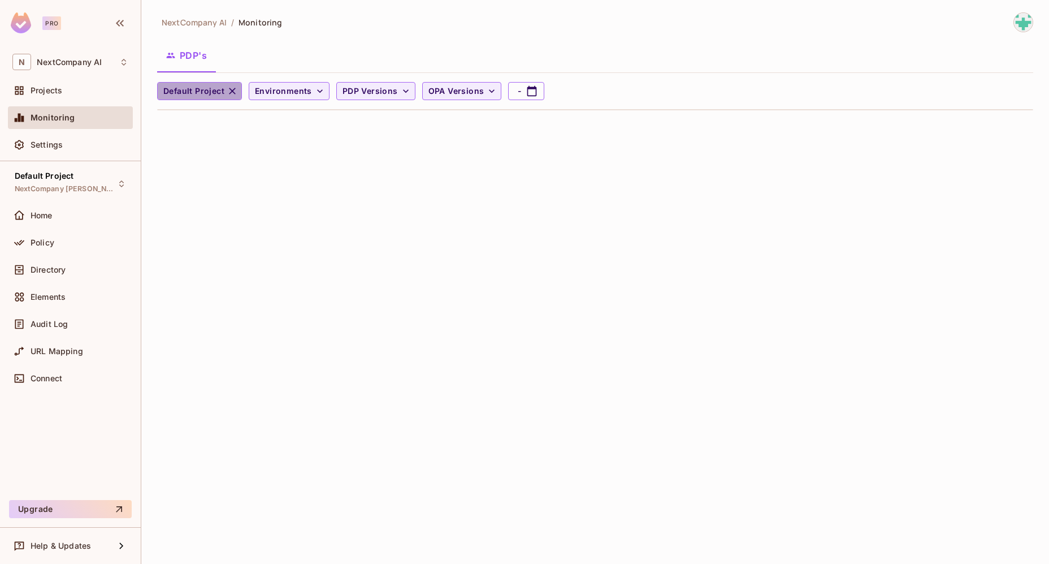
click at [224, 89] on button "Default Project" at bounding box center [199, 91] width 85 height 18
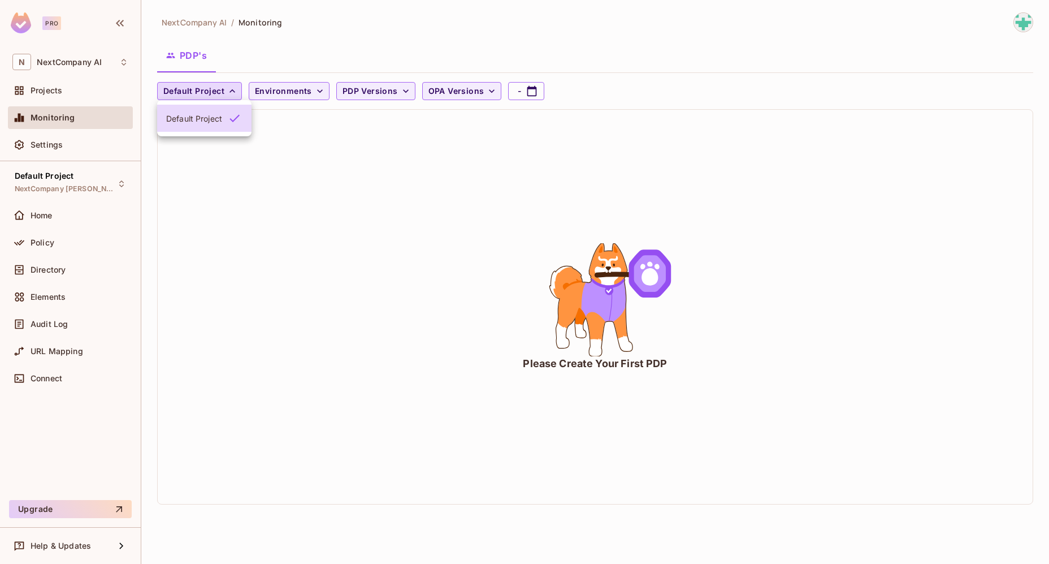
click at [312, 138] on div at bounding box center [524, 282] width 1049 height 564
click at [54, 98] on div "Projects" at bounding box center [70, 90] width 125 height 23
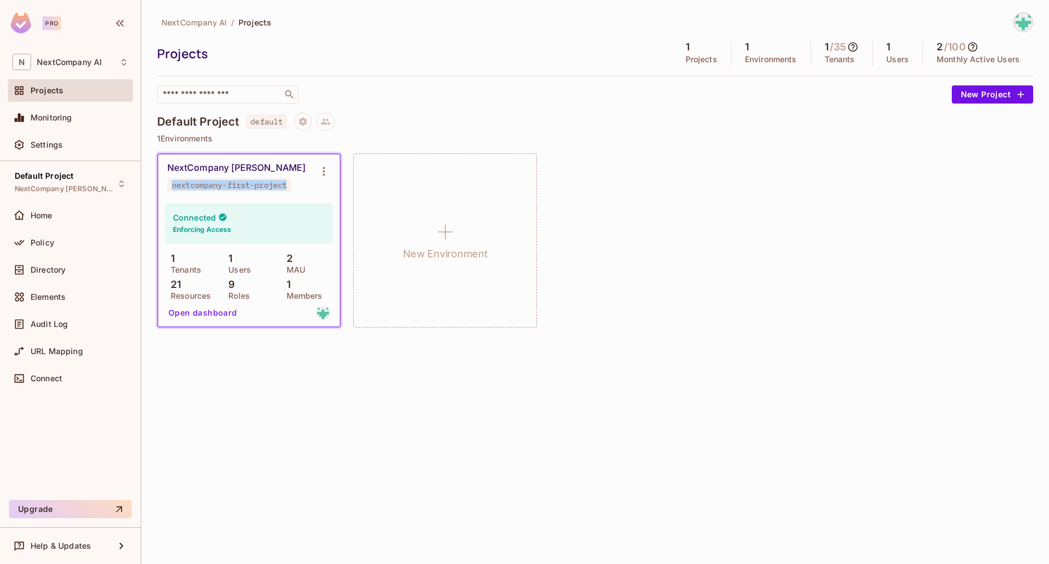
drag, startPoint x: 291, startPoint y: 185, endPoint x: 169, endPoint y: 185, distance: 122.7
click at [169, 185] on span "nextcompany-first-project" at bounding box center [229, 185] width 124 height 14
copy div "nextcompany-first-project"
click at [298, 401] on div "NextCompany AI / Projects Projects 1 Projects 1 Environments 1 / 35 Tenants 1 U…" at bounding box center [595, 282] width 908 height 564
drag, startPoint x: 291, startPoint y: 183, endPoint x: 166, endPoint y: 185, distance: 125.6
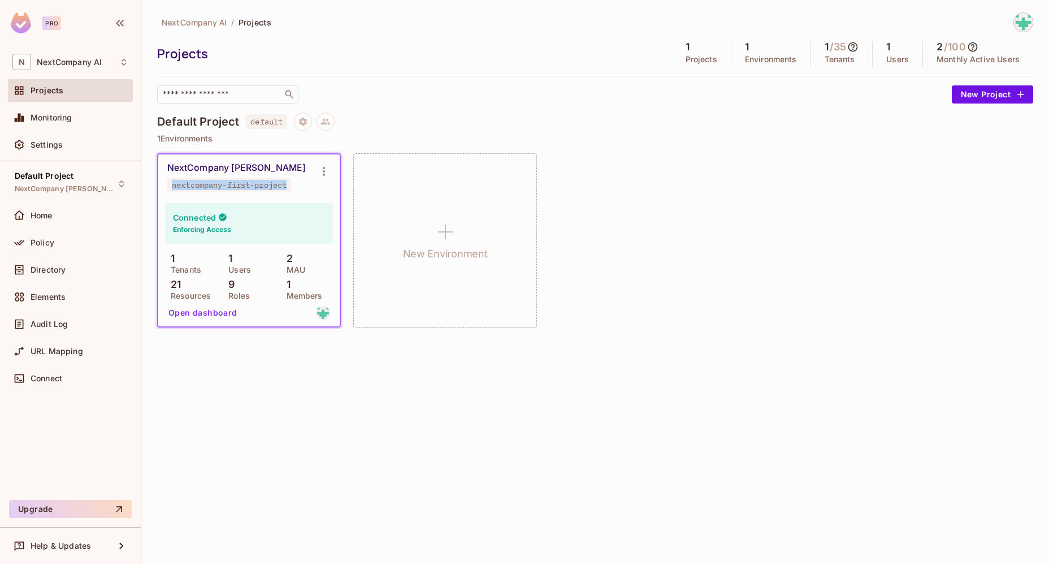
click at [166, 185] on div "NextCompany Dev nextcompany-first-project" at bounding box center [249, 176] width 182 height 45
copy div "nextcompany-first-project"
